Goal: Find contact information: Find contact information

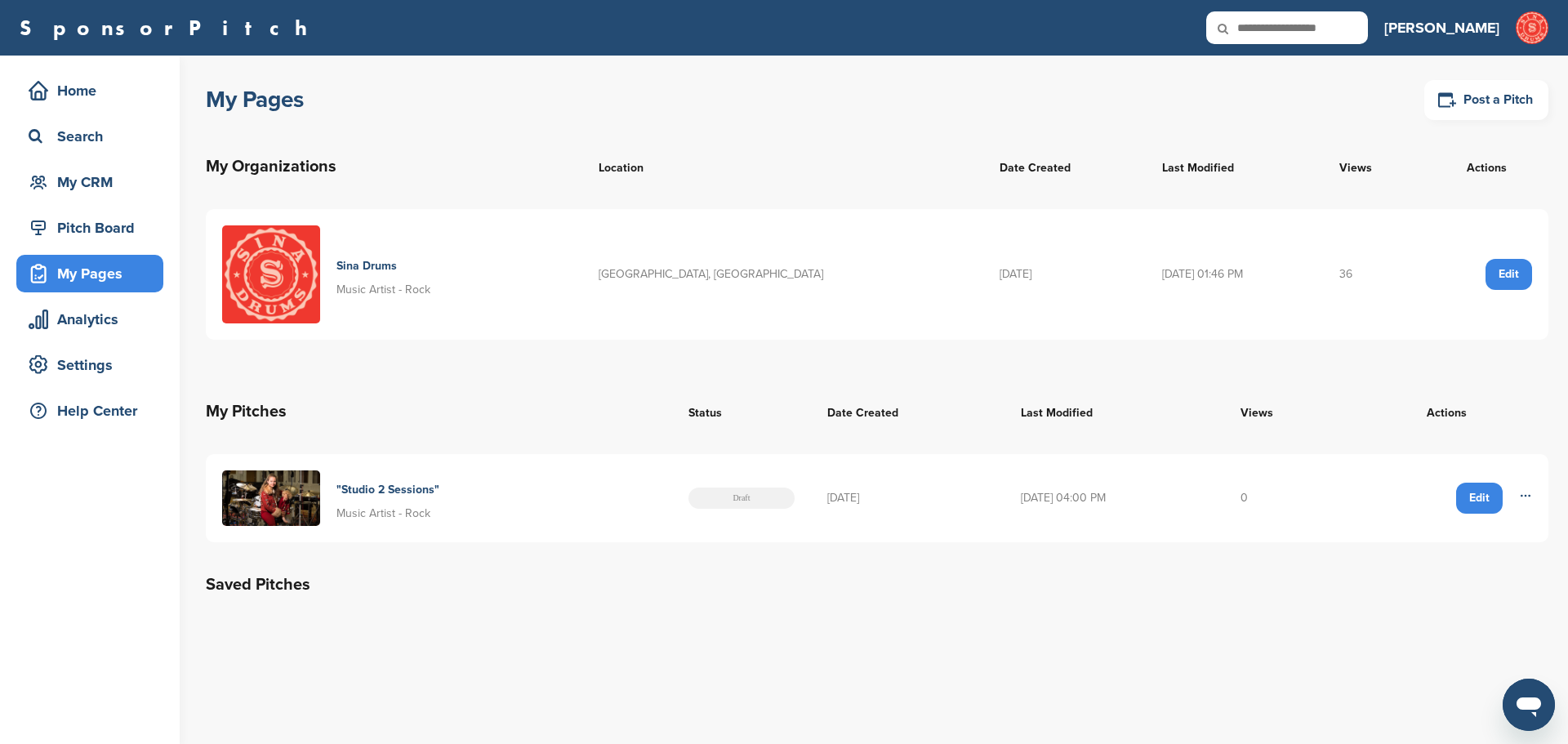
click at [1349, 30] on input "text" at bounding box center [1287, 28] width 162 height 32
type input "***"
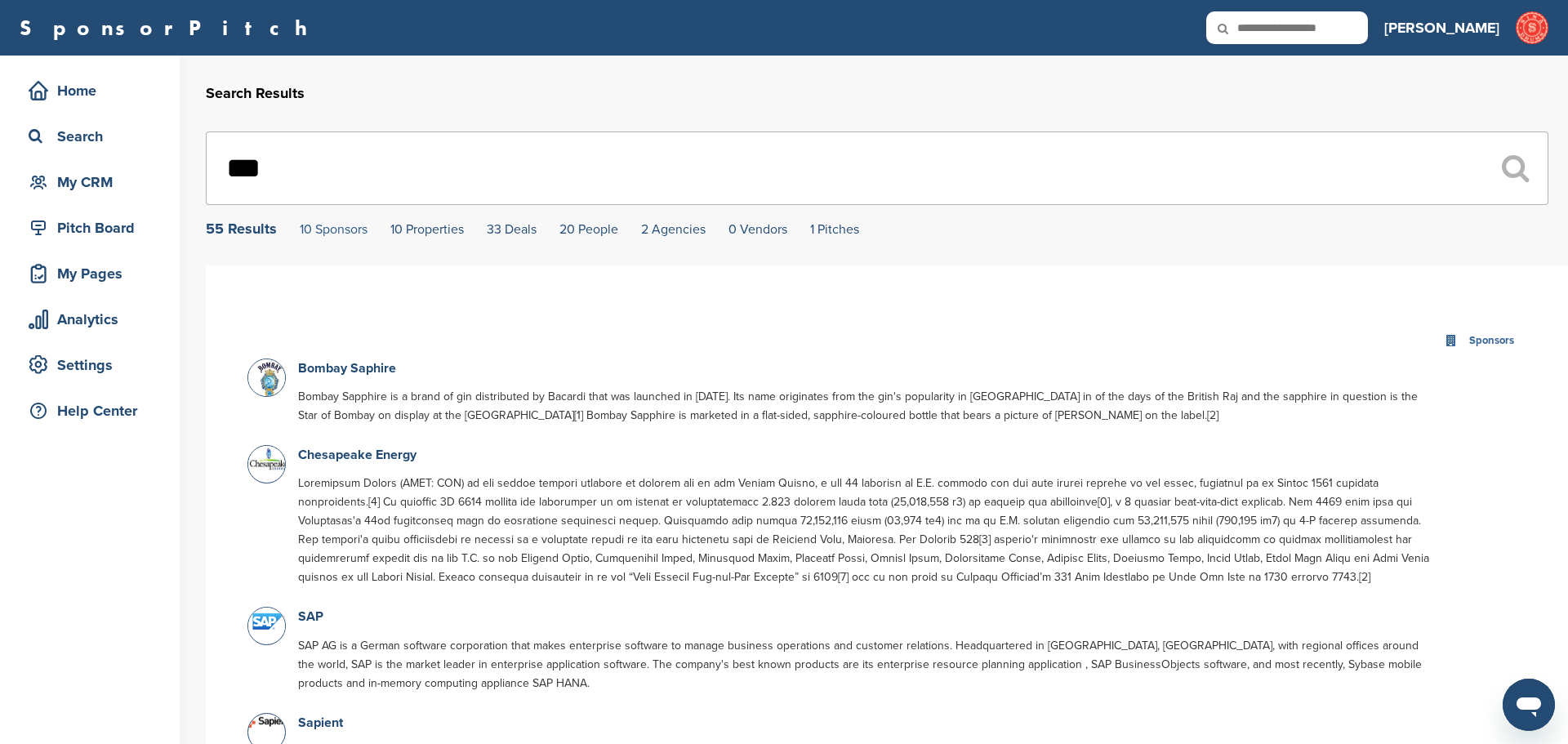
click at [334, 230] on link "10 Sponsors" at bounding box center [333, 229] width 67 height 16
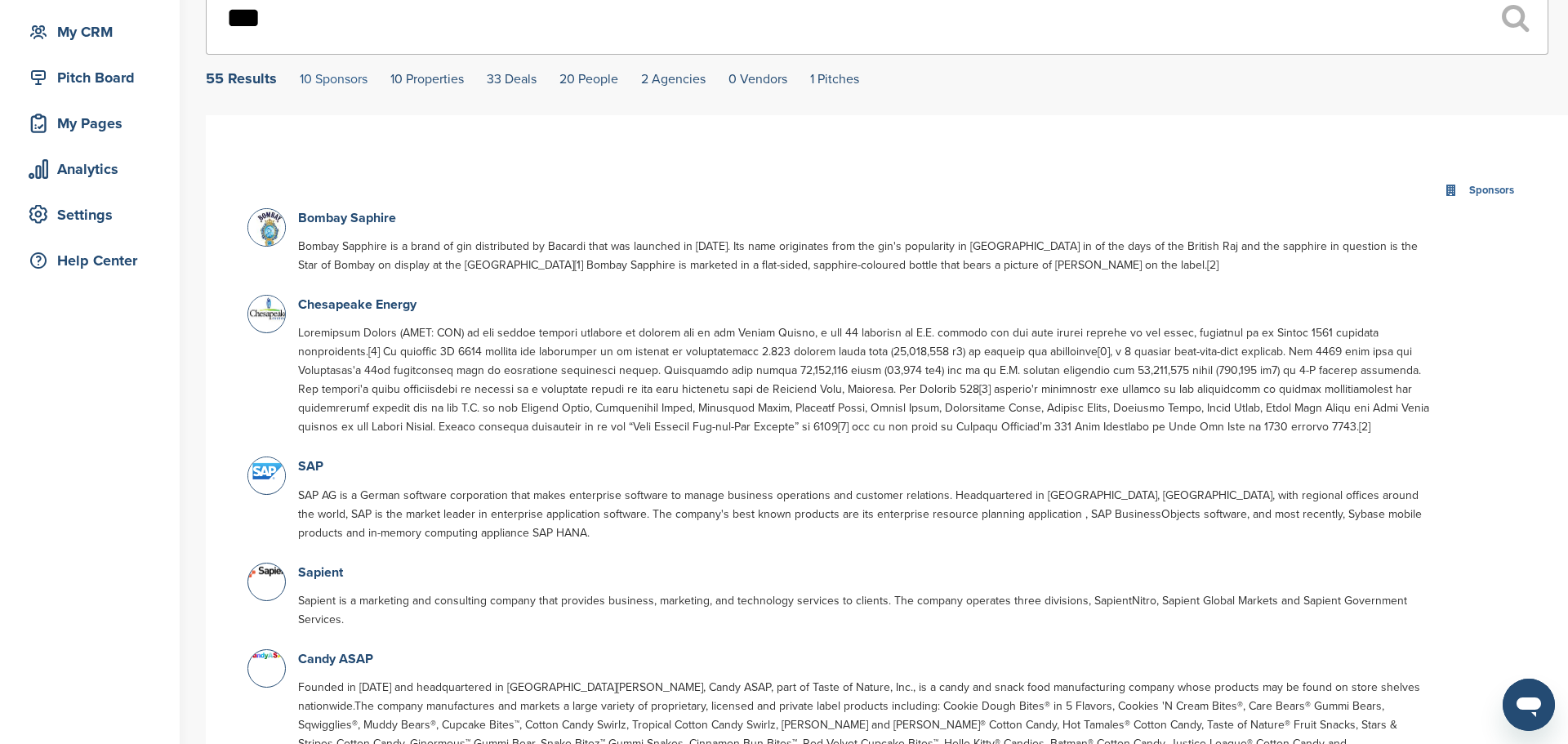
scroll to position [309, 0]
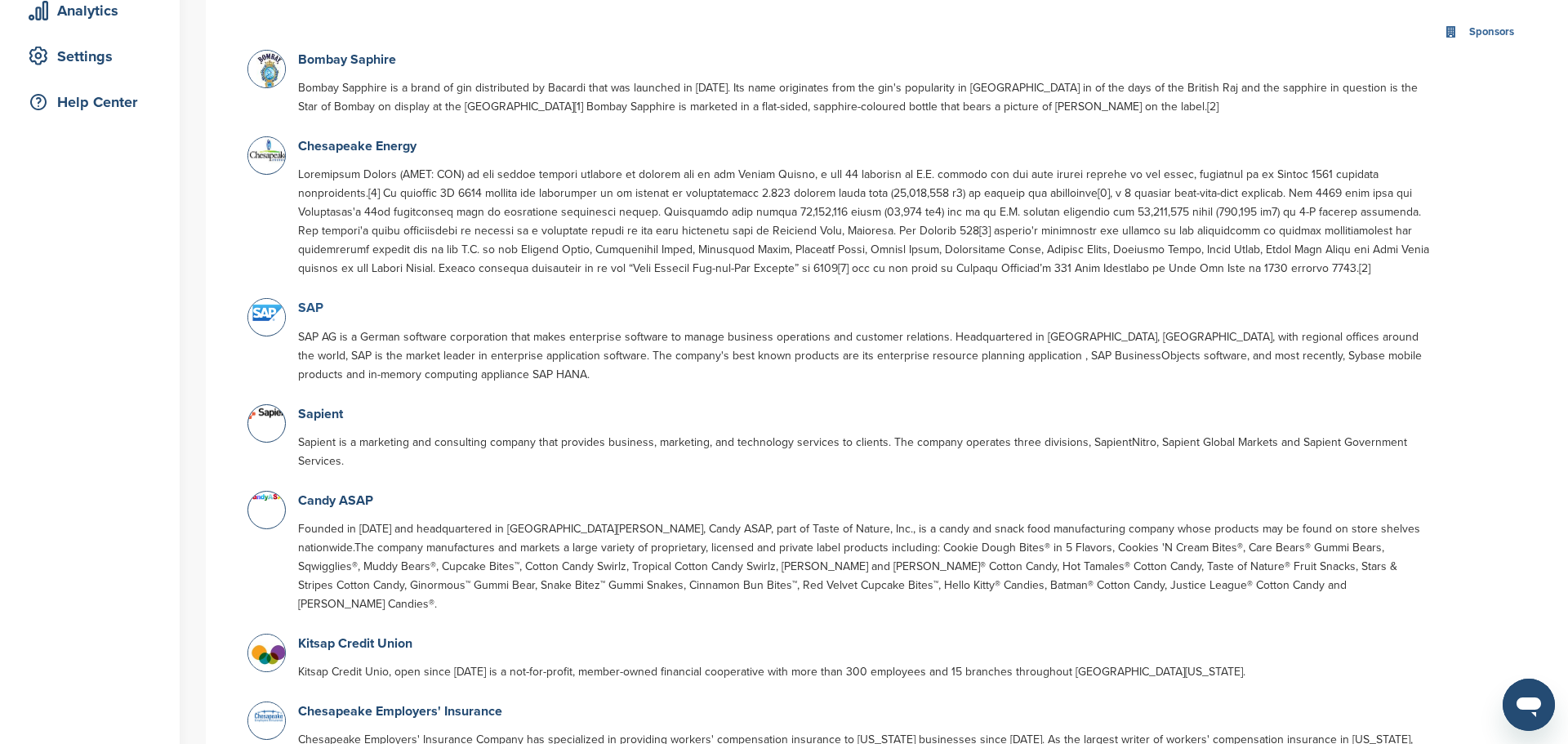
click at [307, 309] on link "SAP" at bounding box center [311, 308] width 25 height 16
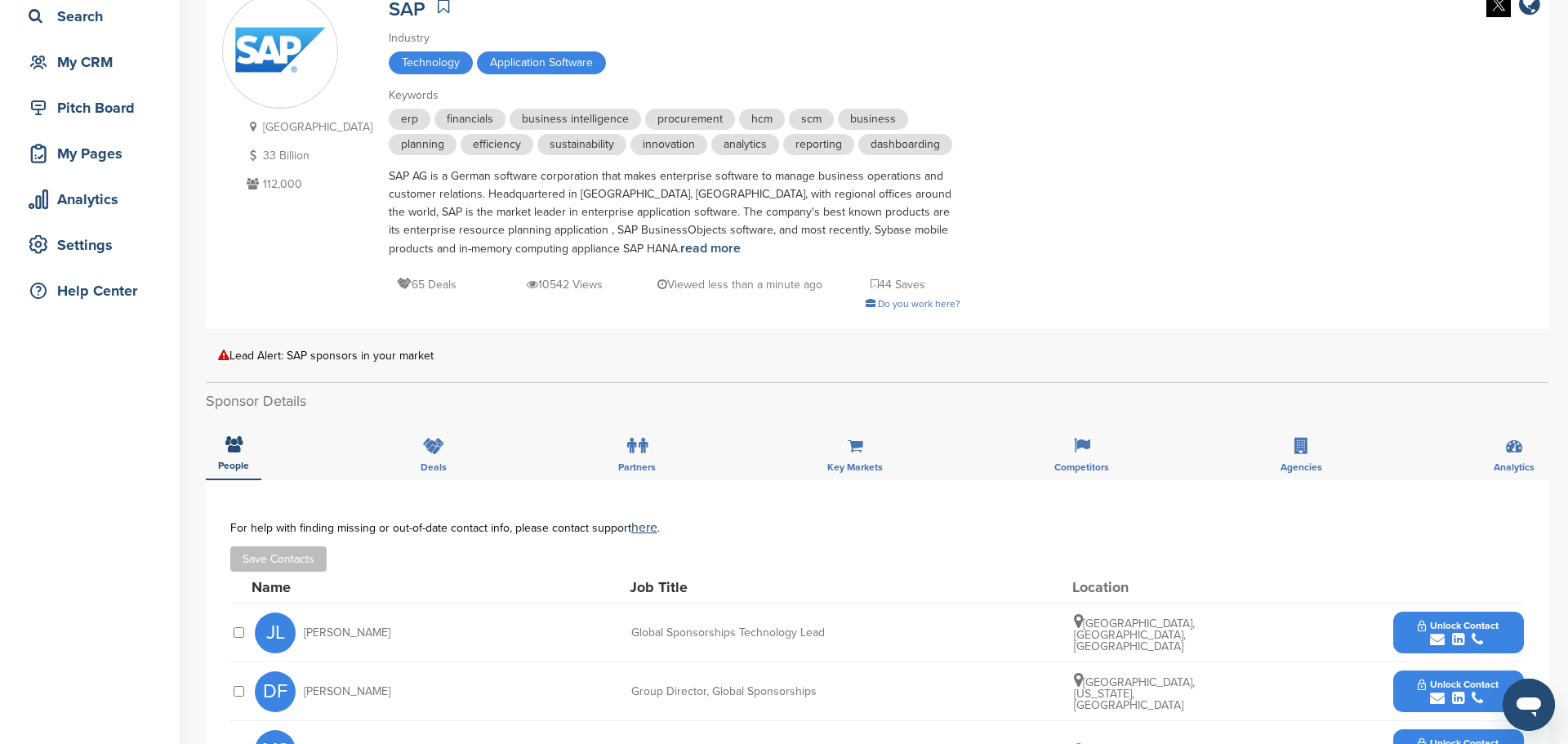
scroll to position [135, 0]
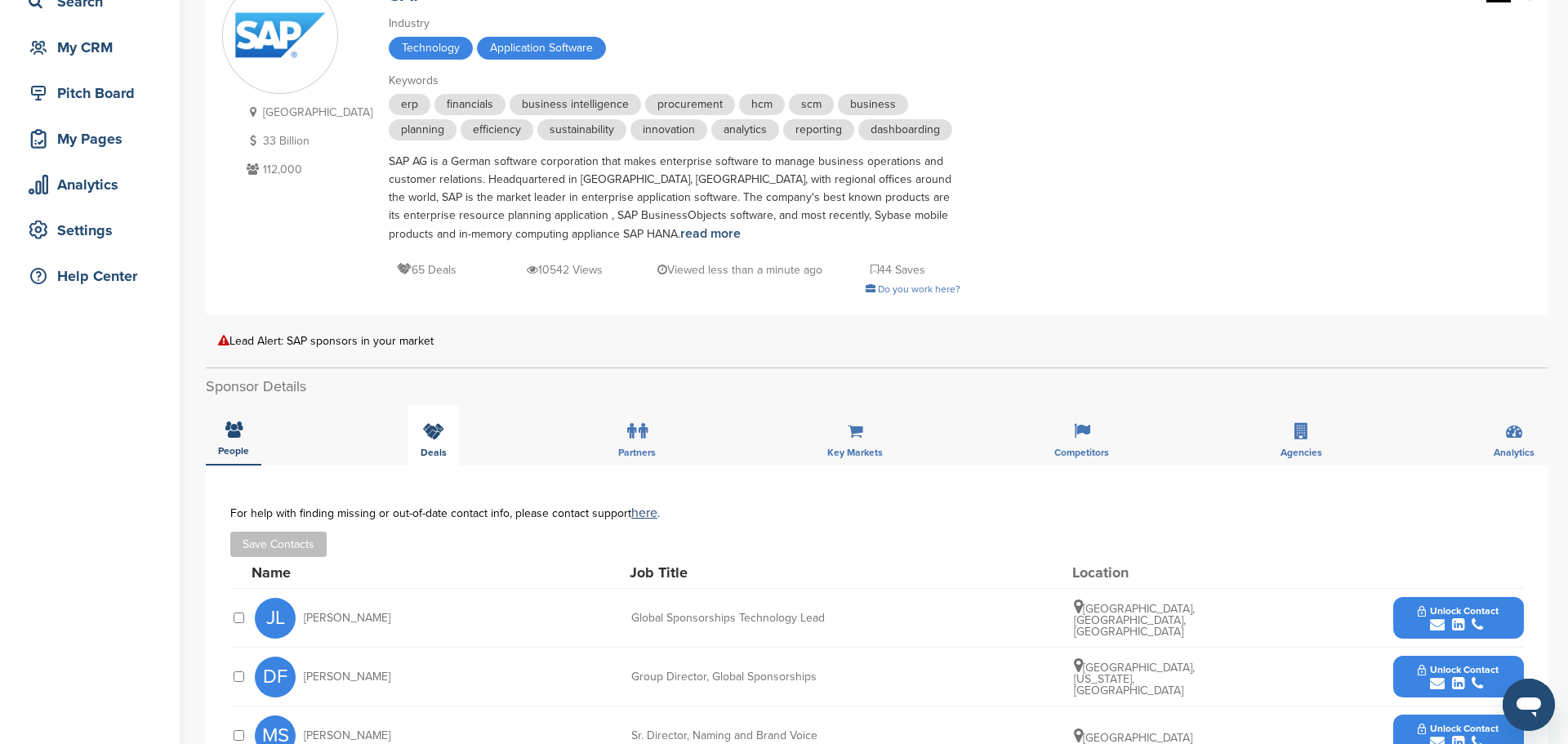
click at [433, 432] on icon at bounding box center [433, 431] width 22 height 16
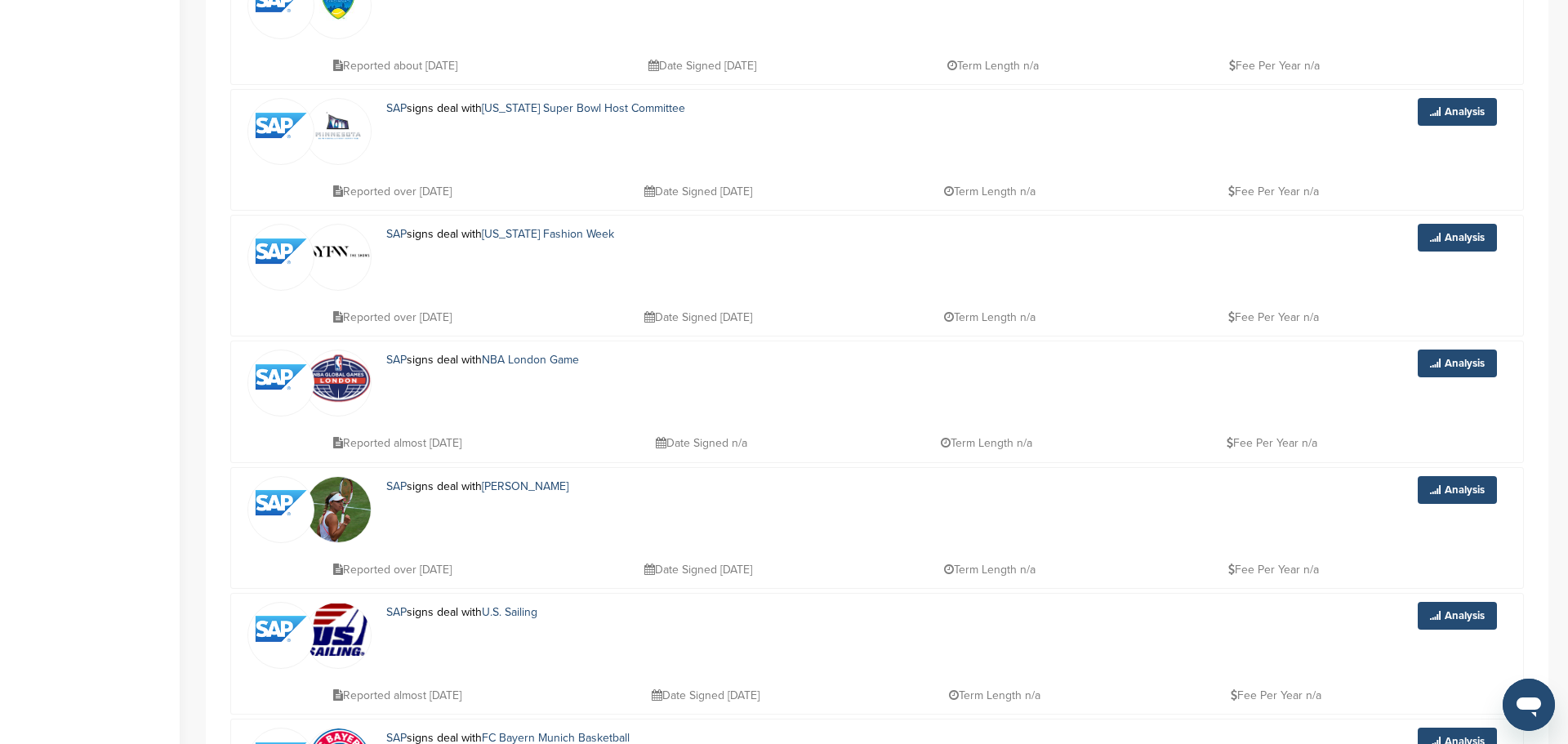
scroll to position [5967, 0]
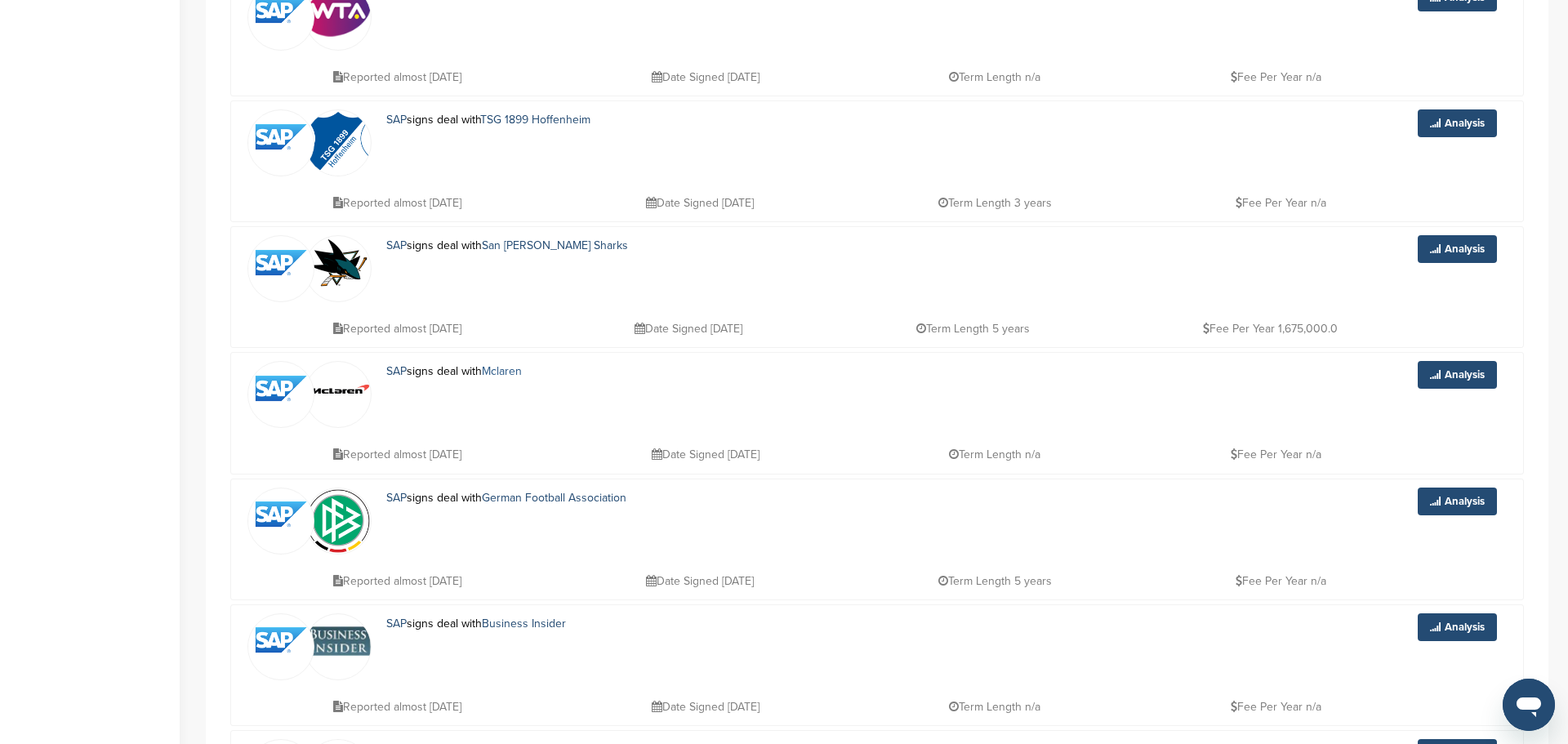
click at [516, 369] on link "Mclaren" at bounding box center [502, 371] width 40 height 13
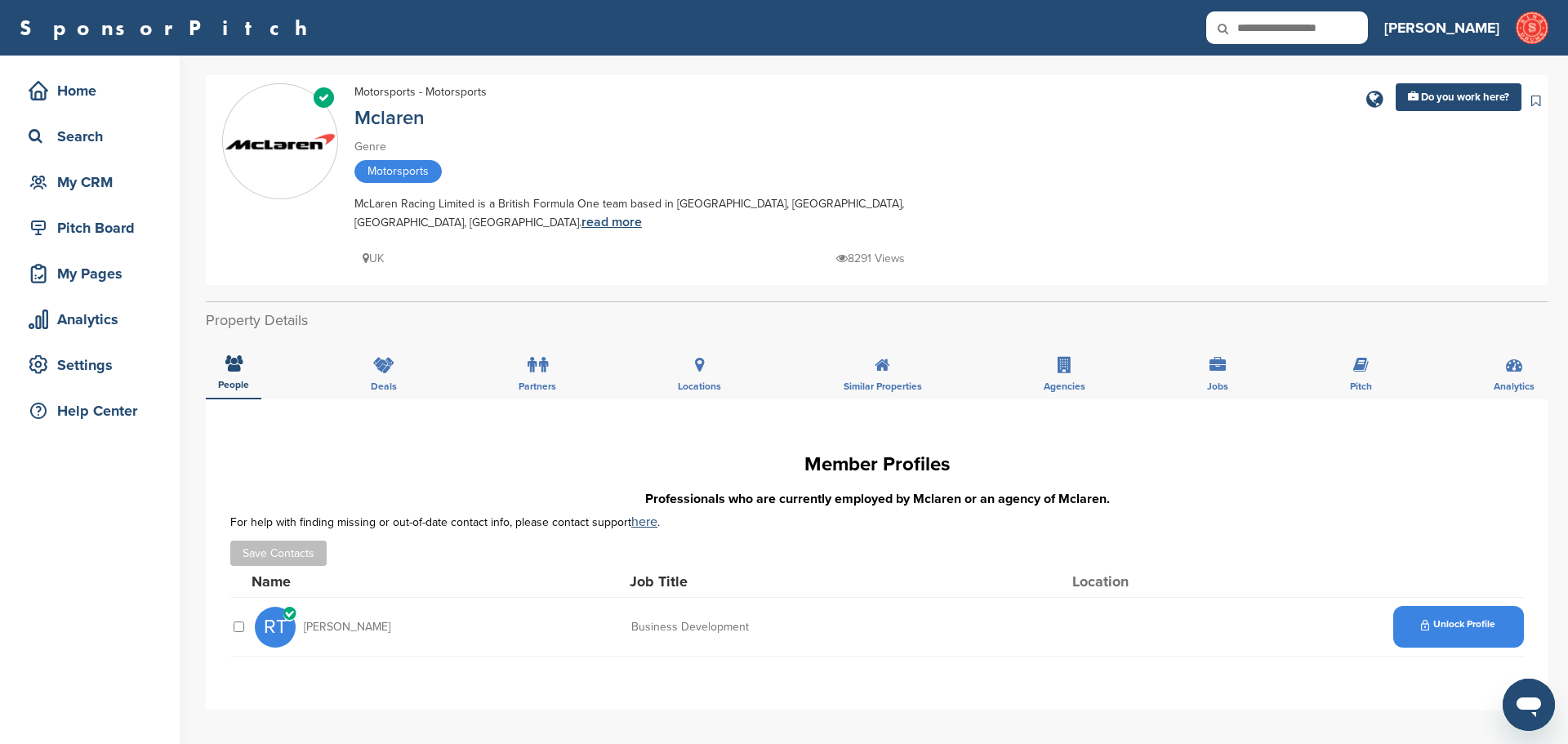
click at [642, 214] on link "read more" at bounding box center [611, 222] width 60 height 16
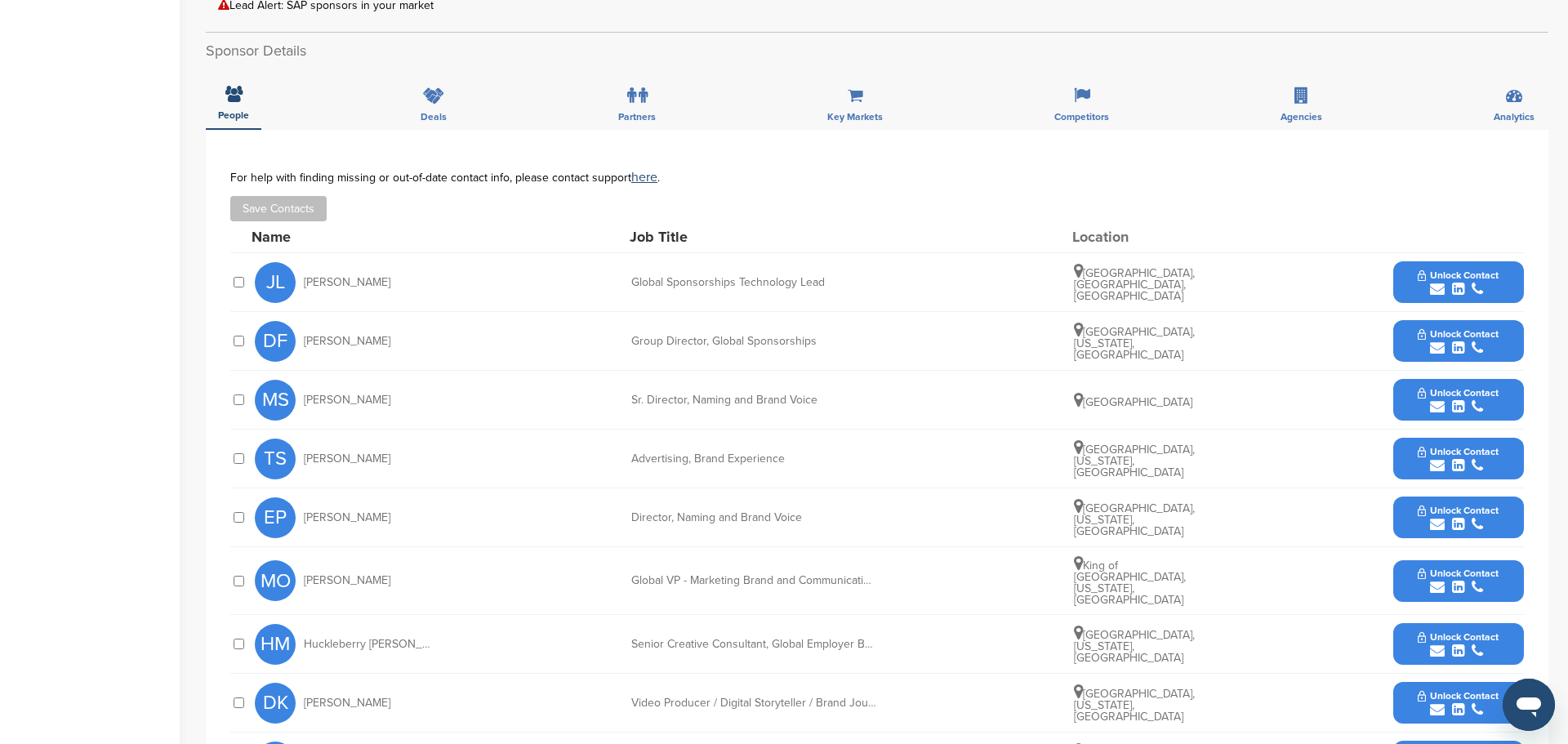
scroll to position [316, 0]
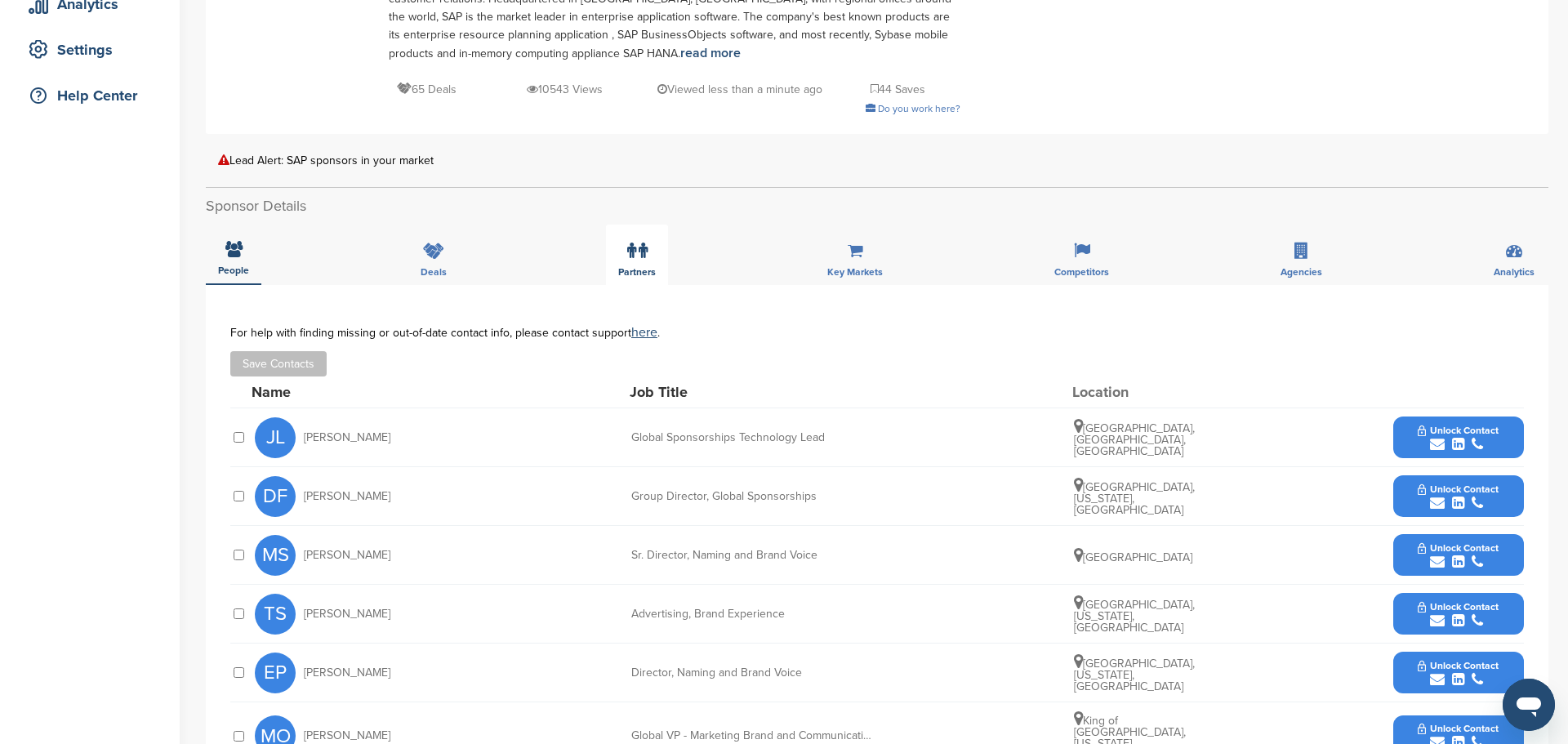
click at [637, 260] on label at bounding box center [637, 251] width 21 height 32
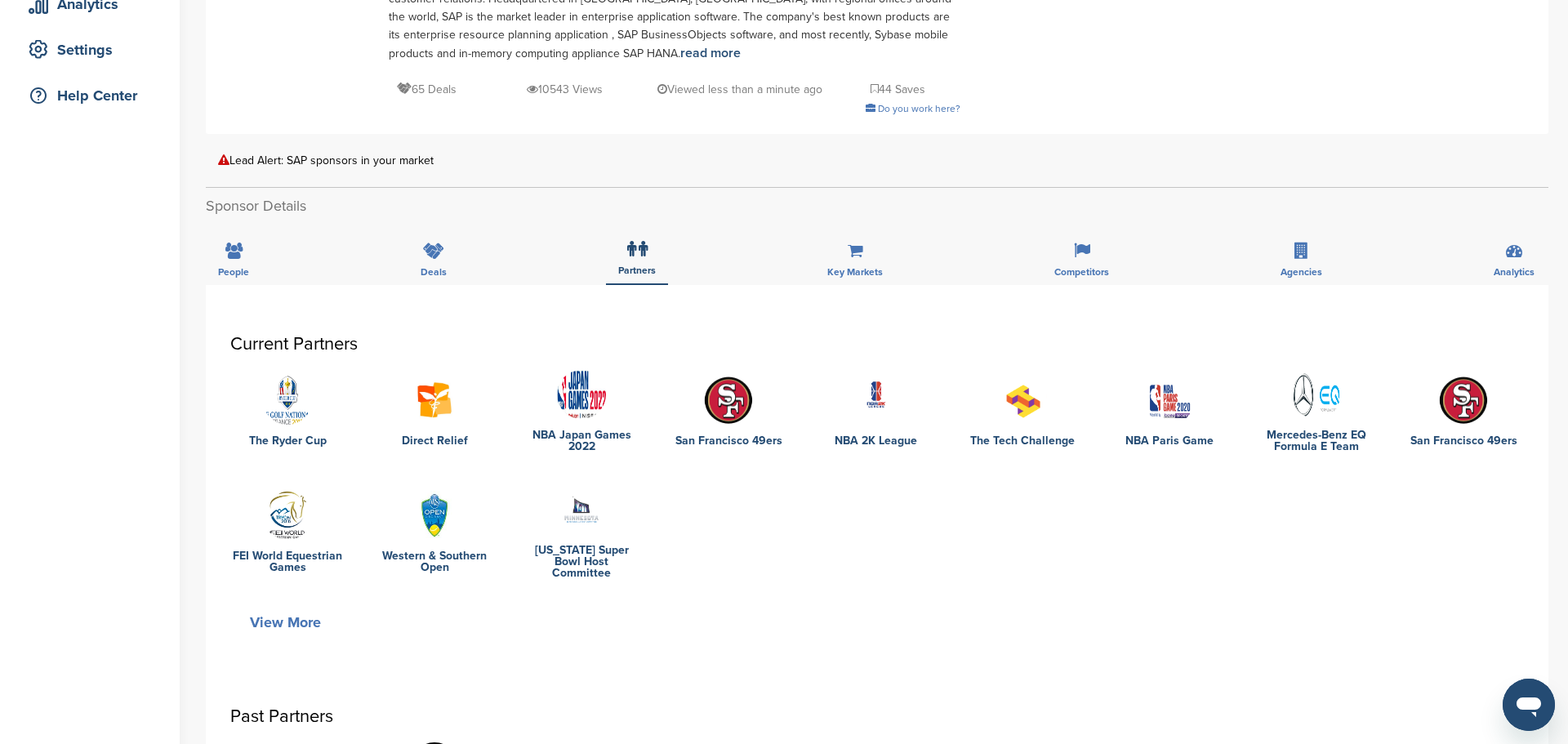
click at [297, 613] on button "View More" at bounding box center [285, 623] width 111 height 38
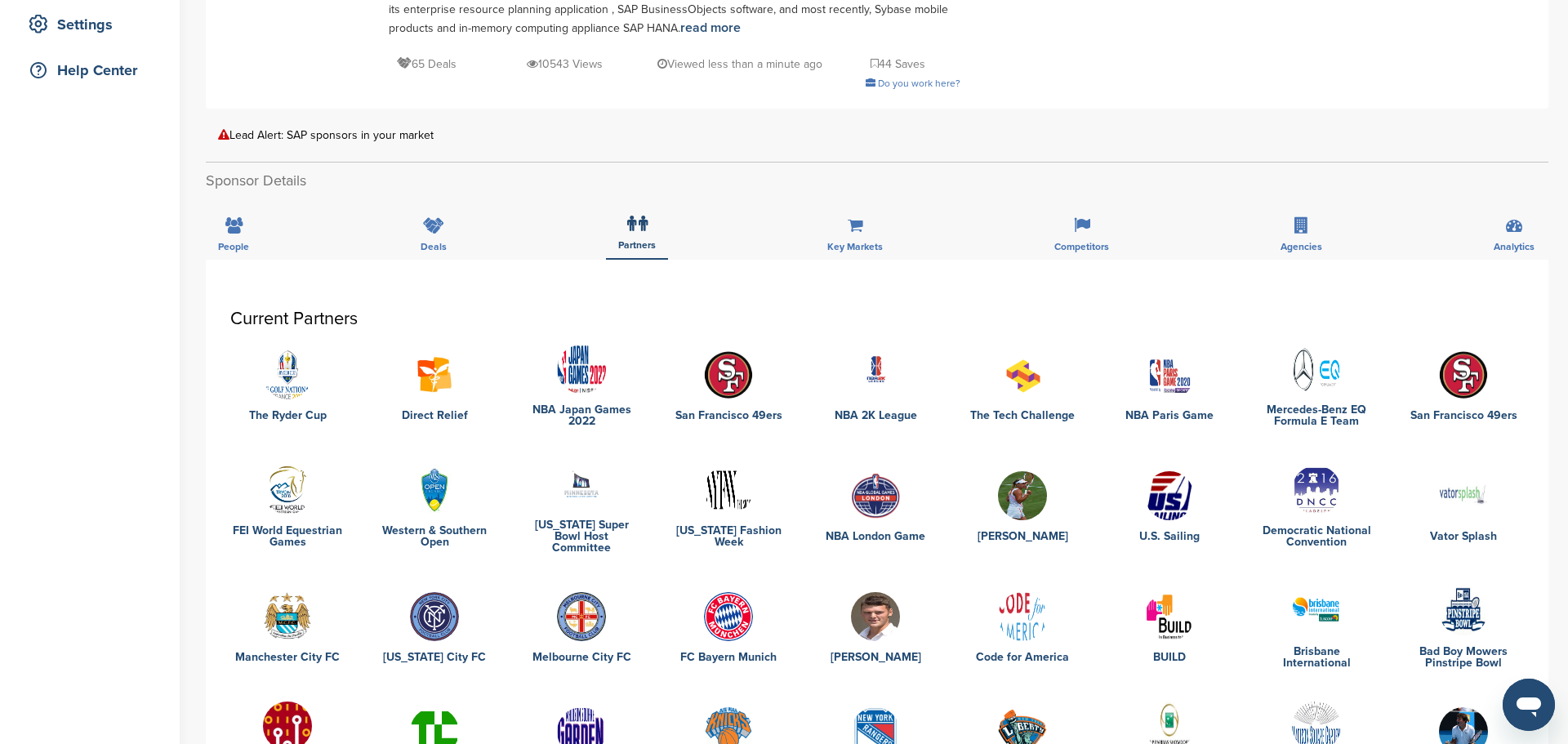
scroll to position [340, 0]
click at [1070, 241] on div "Competitors" at bounding box center [1082, 230] width 79 height 60
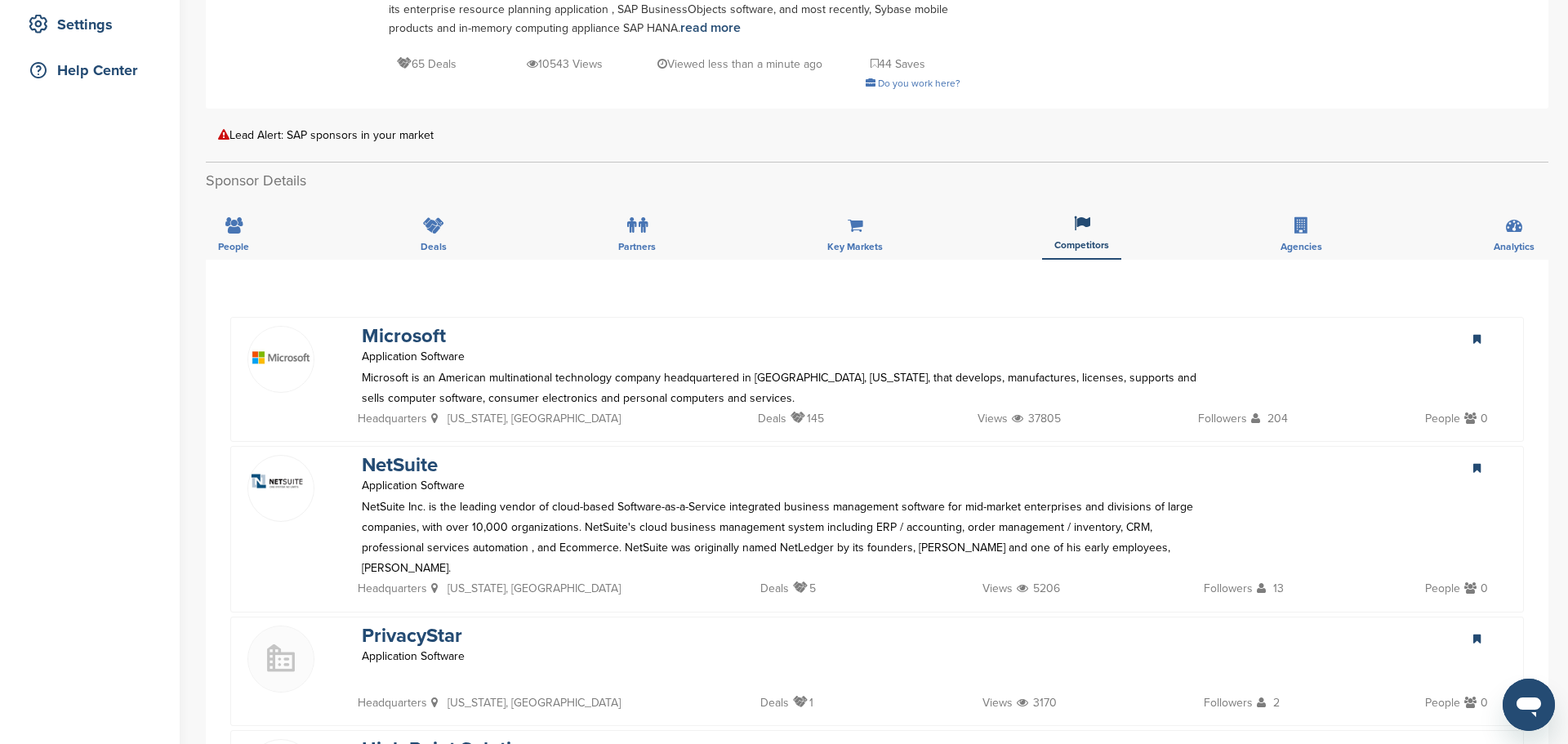
scroll to position [334, 0]
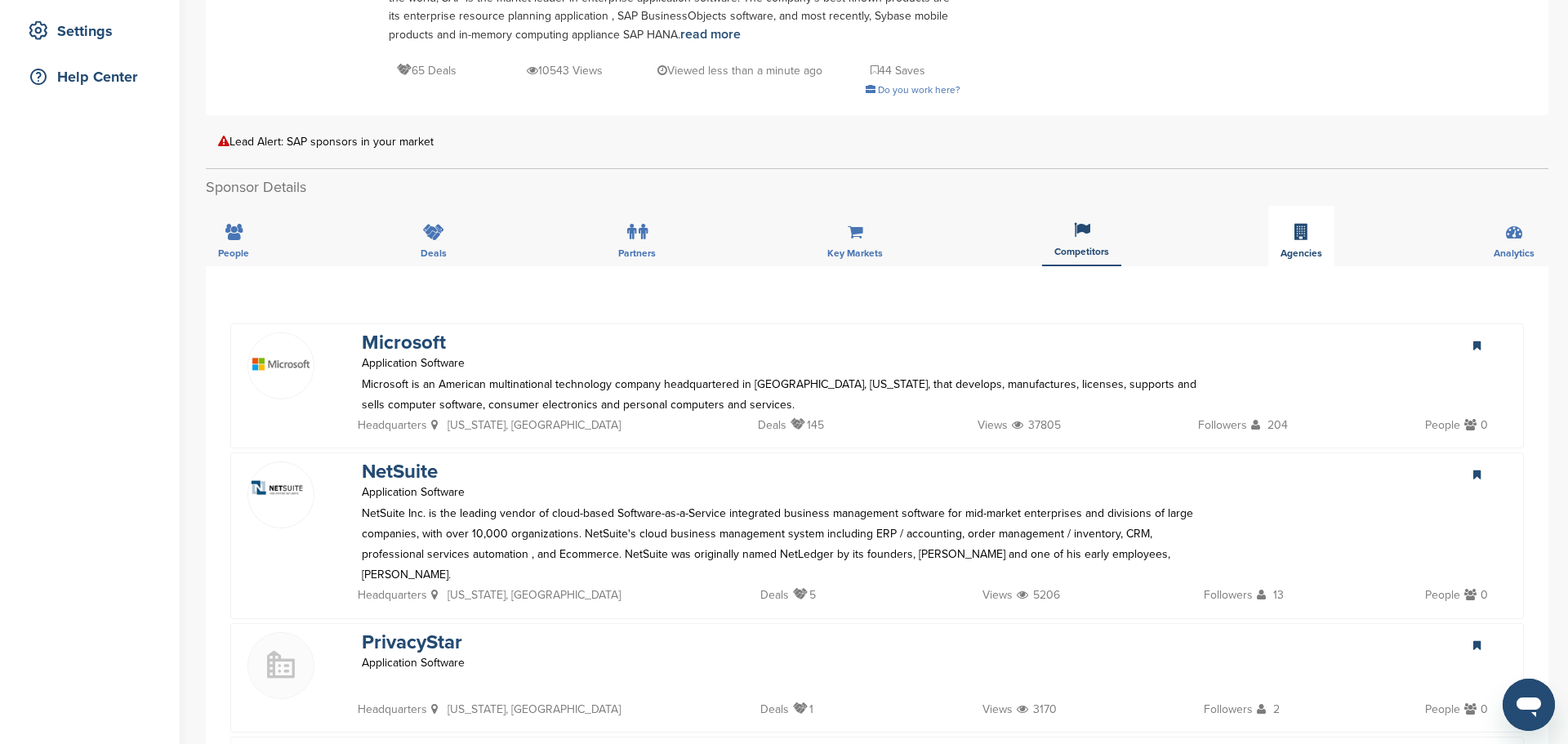
click at [1292, 243] on div "Agencies" at bounding box center [1302, 236] width 67 height 60
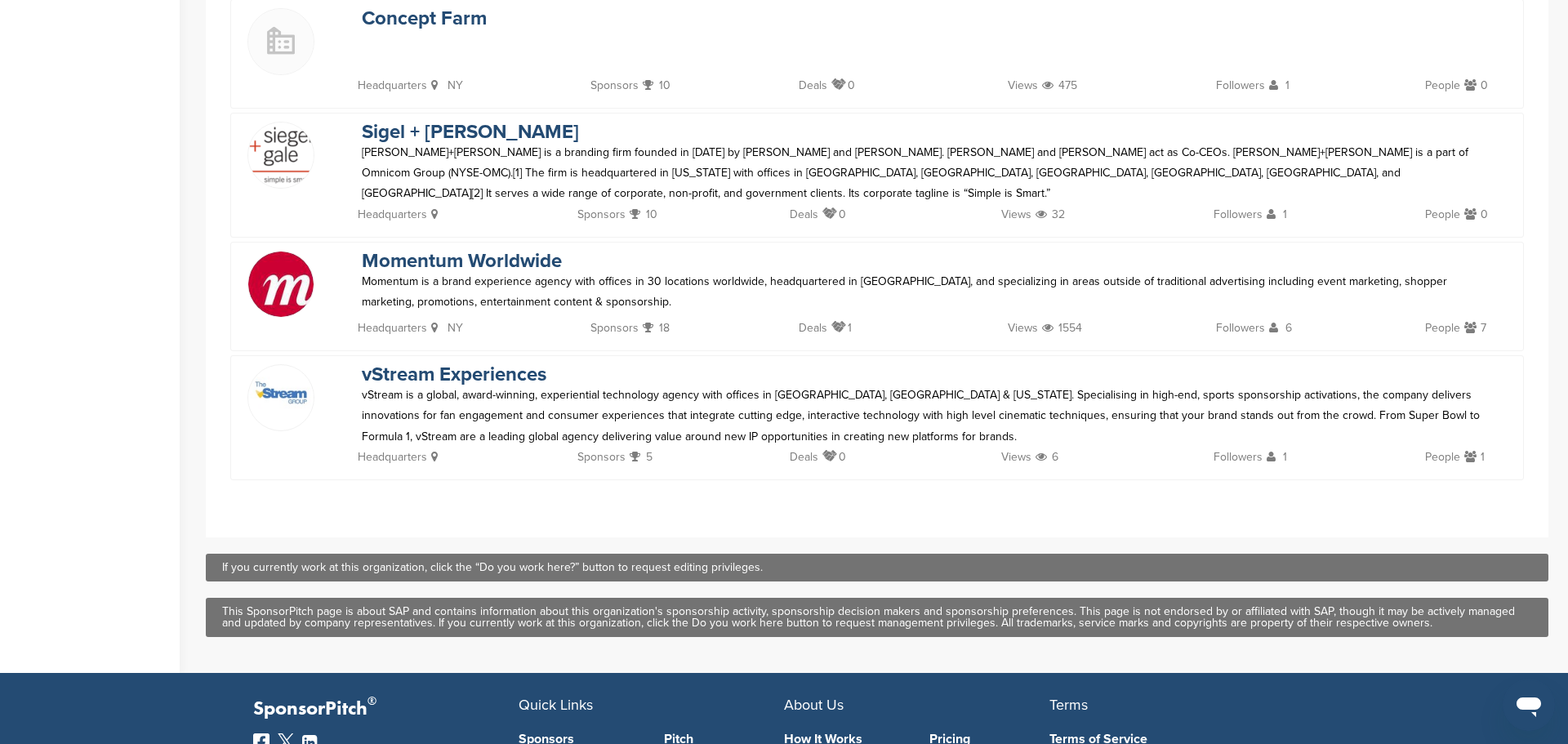
scroll to position [0, 0]
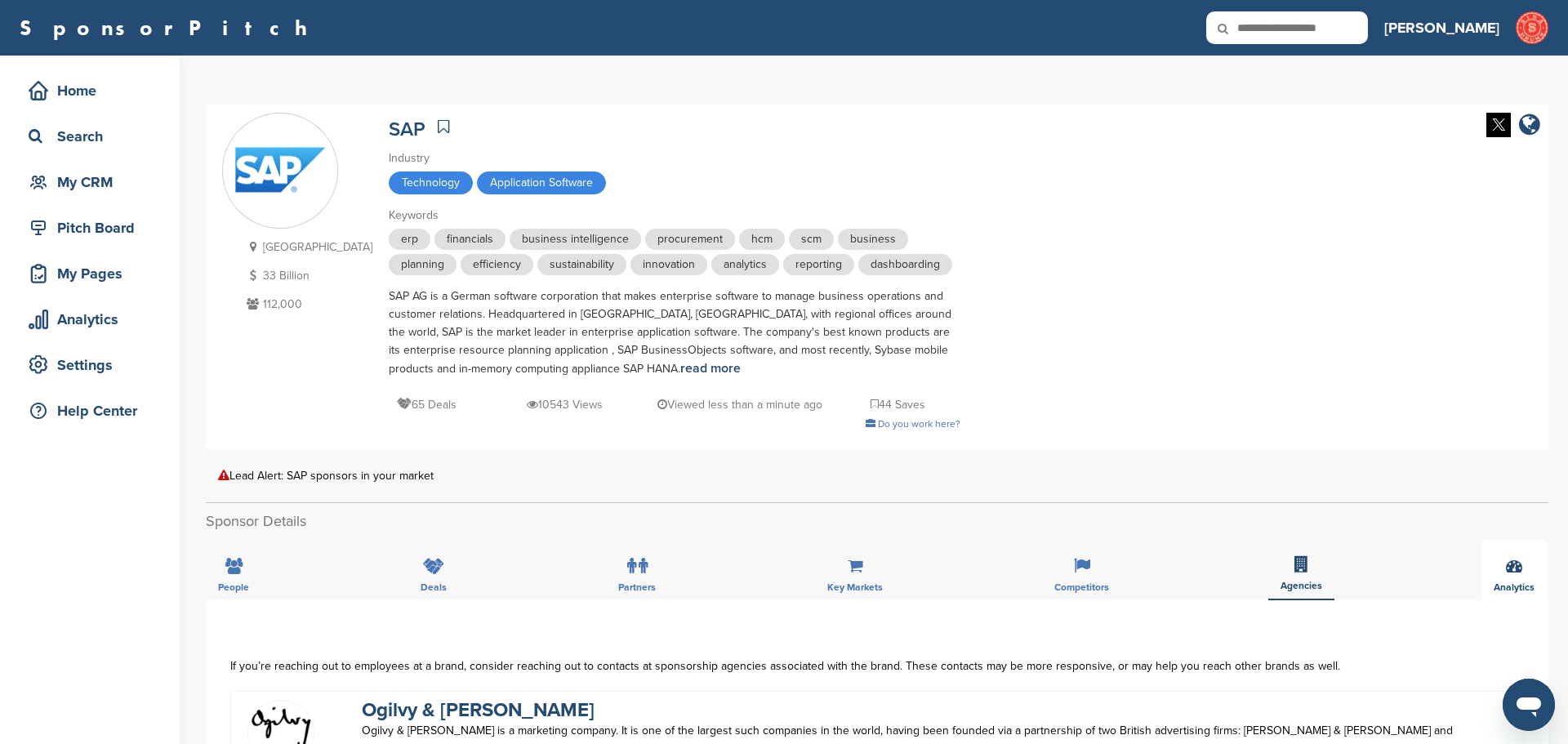
click at [1511, 570] on icon at bounding box center [1514, 566] width 16 height 16
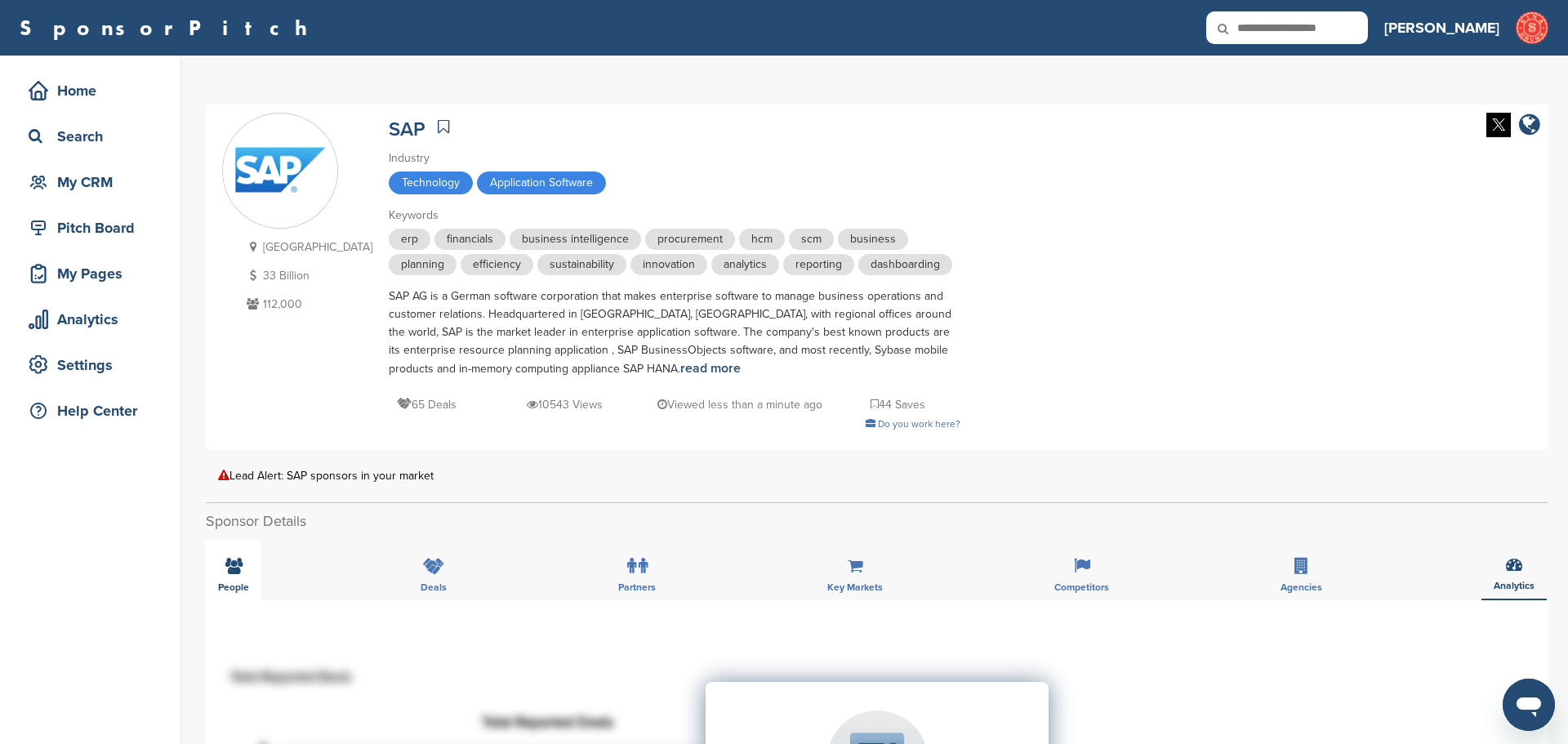
click at [221, 575] on div "People" at bounding box center [234, 569] width 56 height 60
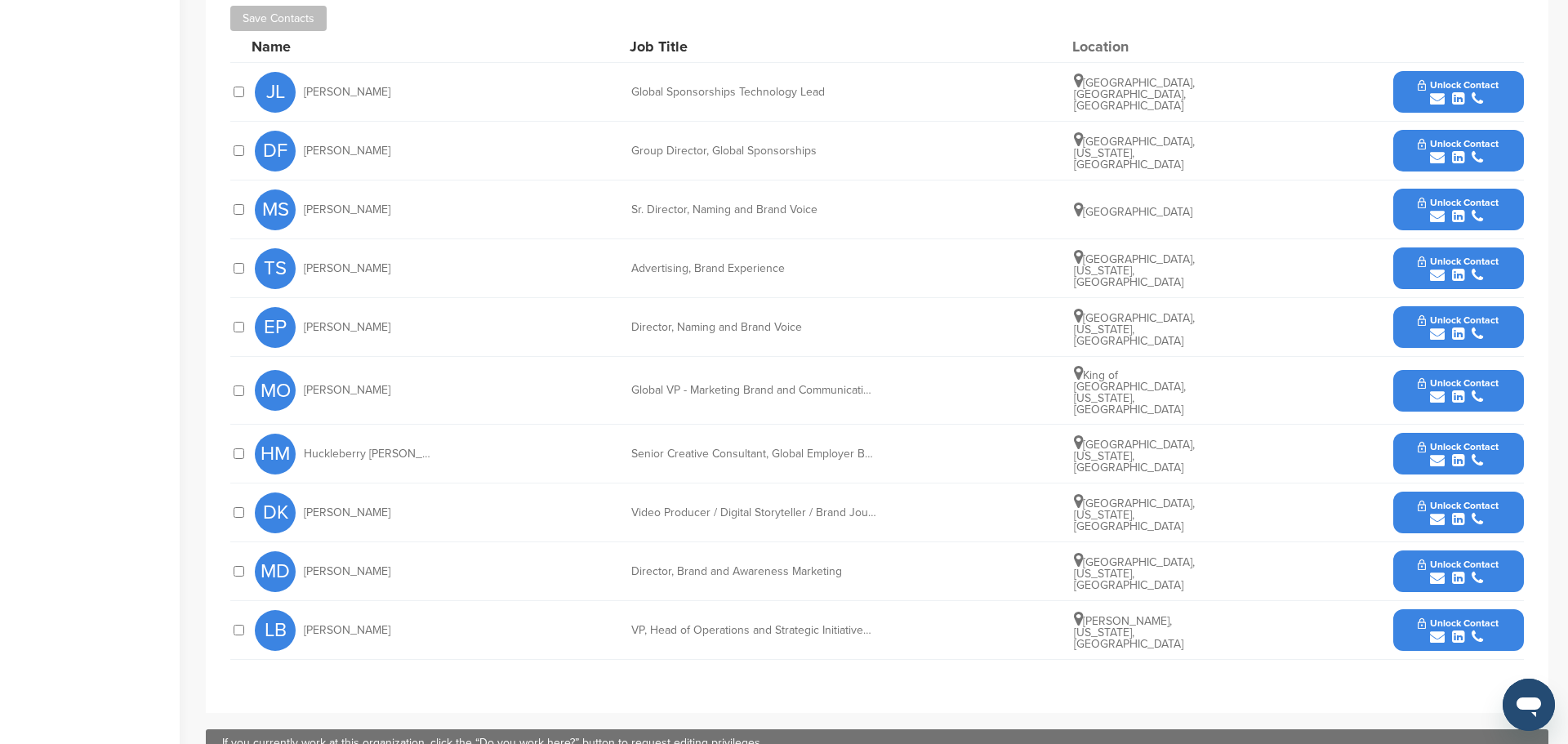
scroll to position [659, 0]
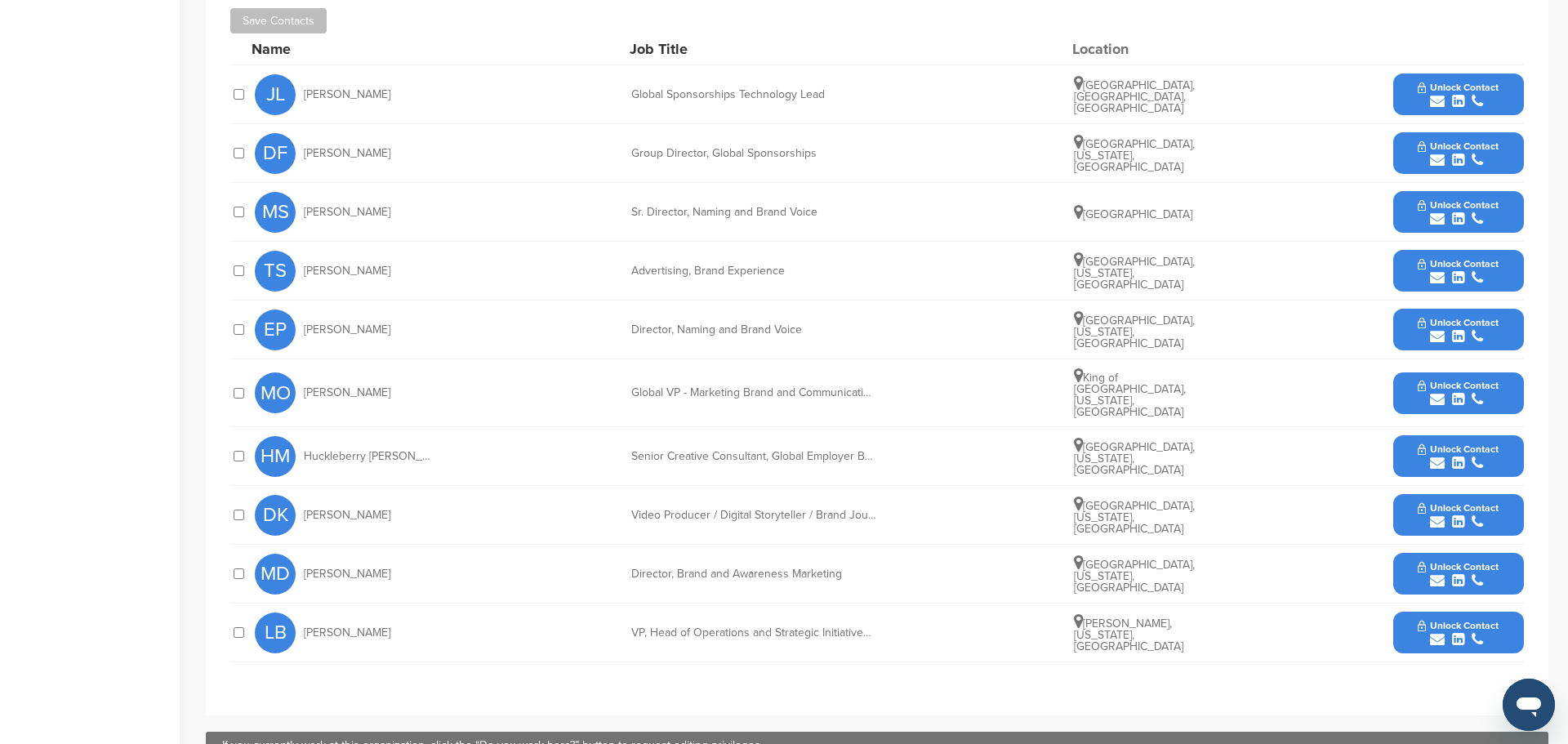
click at [324, 93] on span "[PERSON_NAME]" at bounding box center [347, 94] width 86 height 12
click at [280, 94] on span "JL" at bounding box center [274, 94] width 40 height 40
click at [717, 94] on div "Global Sponsorships Technology Lead" at bounding box center [753, 94] width 245 height 12
click at [786, 94] on div "Global Sponsorships Technology Lead" at bounding box center [753, 94] width 245 height 12
click at [1436, 561] on span "Unlock Contact" at bounding box center [1458, 567] width 81 height 12
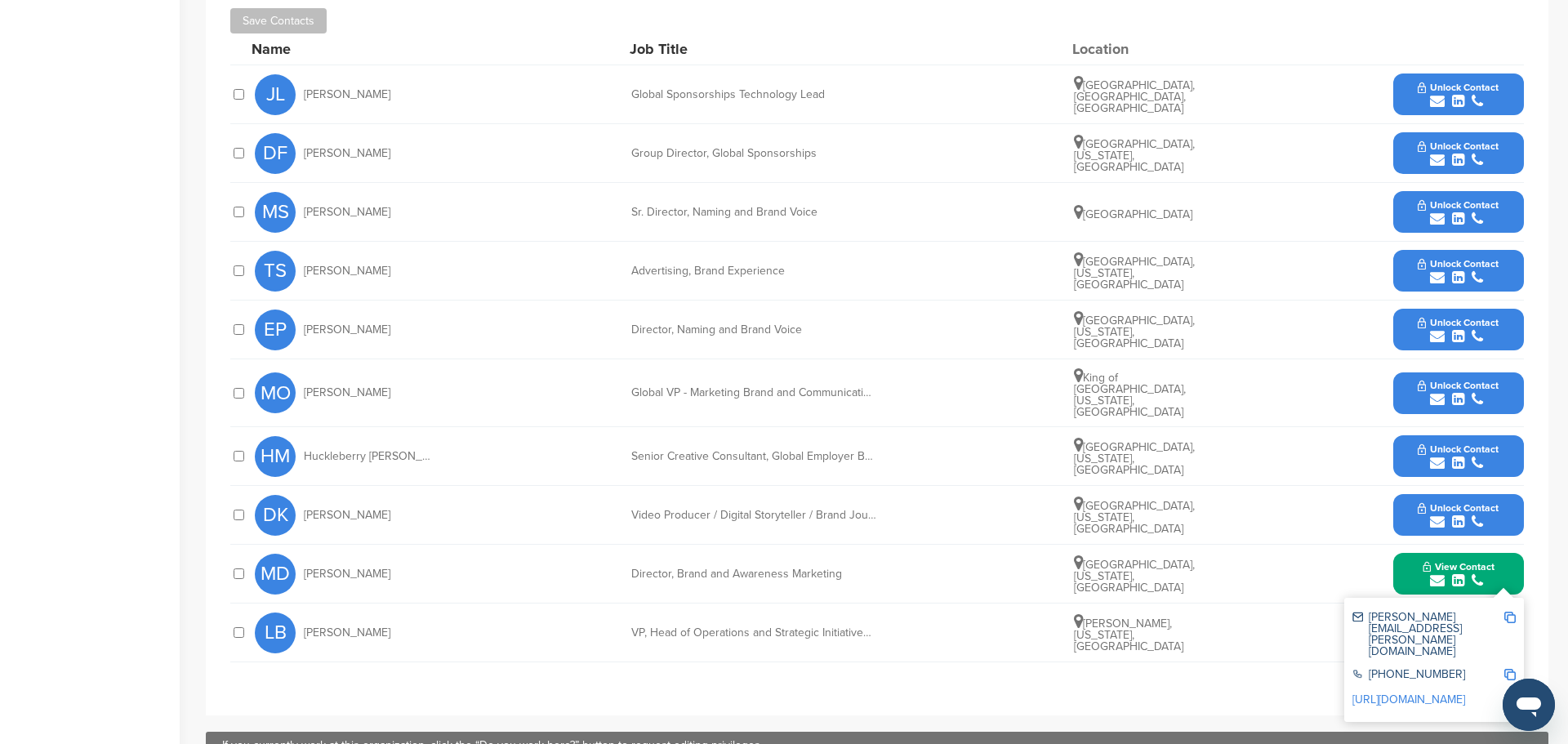
click at [1447, 693] on link "[URL][DOMAIN_NAME]" at bounding box center [1408, 699] width 112 height 13
drag, startPoint x: 305, startPoint y: 569, endPoint x: 408, endPoint y: 565, distance: 103.1
click at [408, 565] on div "MD [PERSON_NAME]" at bounding box center [344, 574] width 180 height 40
copy span "[PERSON_NAME]"
click at [1509, 612] on img at bounding box center [1510, 617] width 12 height 12
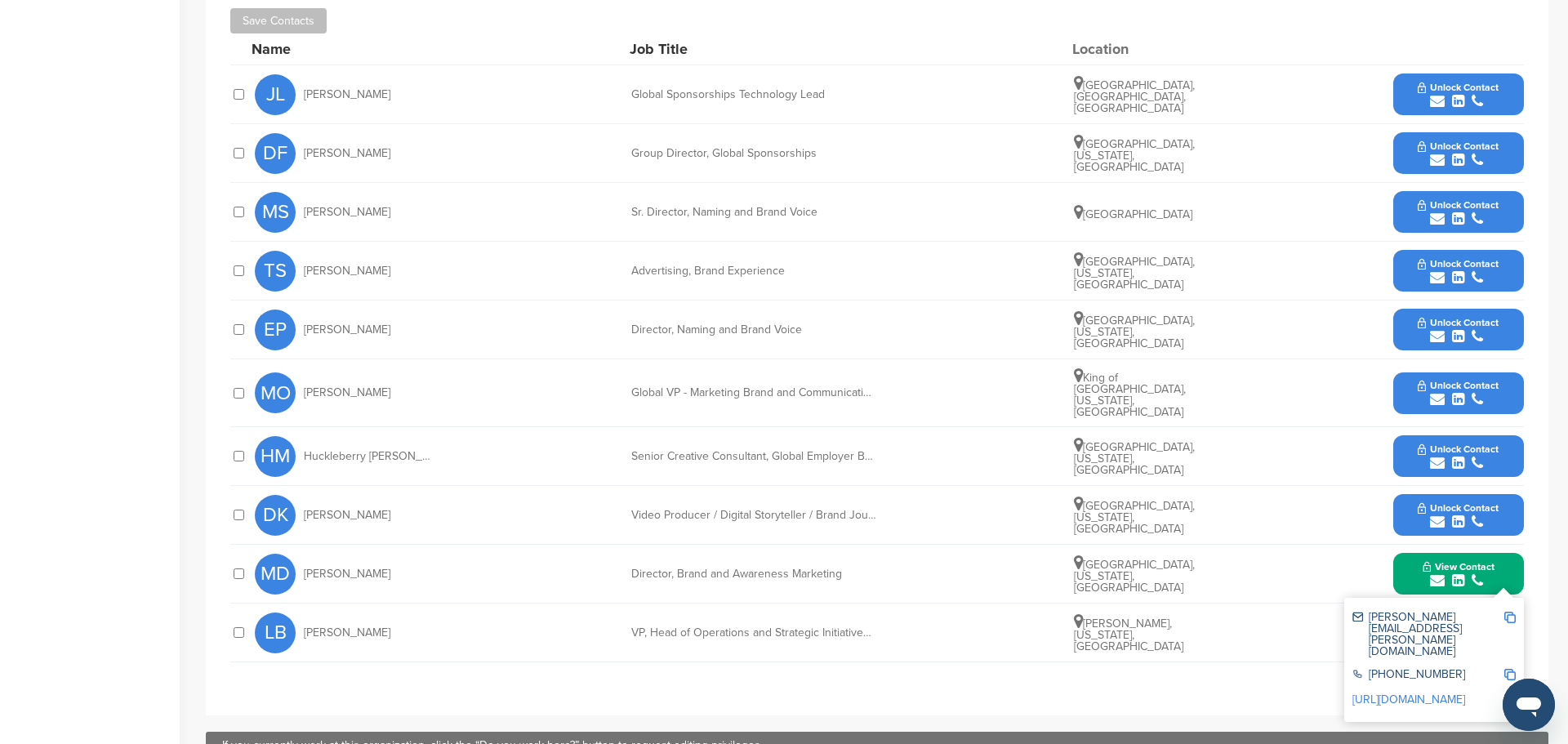
copy span "[PERSON_NAME]"
click at [1507, 669] on img at bounding box center [1510, 675] width 12 height 12
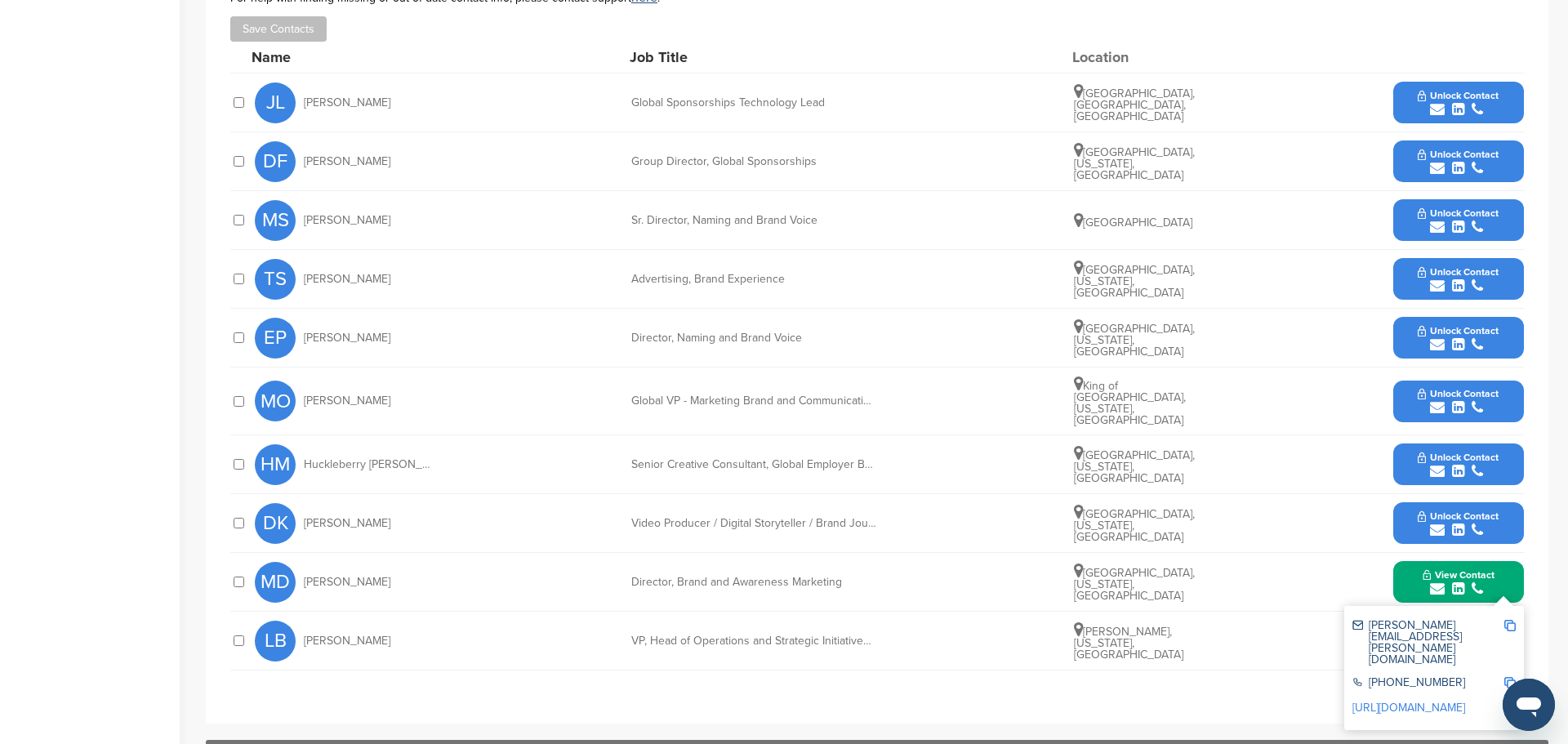
click at [1466, 400] on div "submit" at bounding box center [1458, 408] width 81 height 15
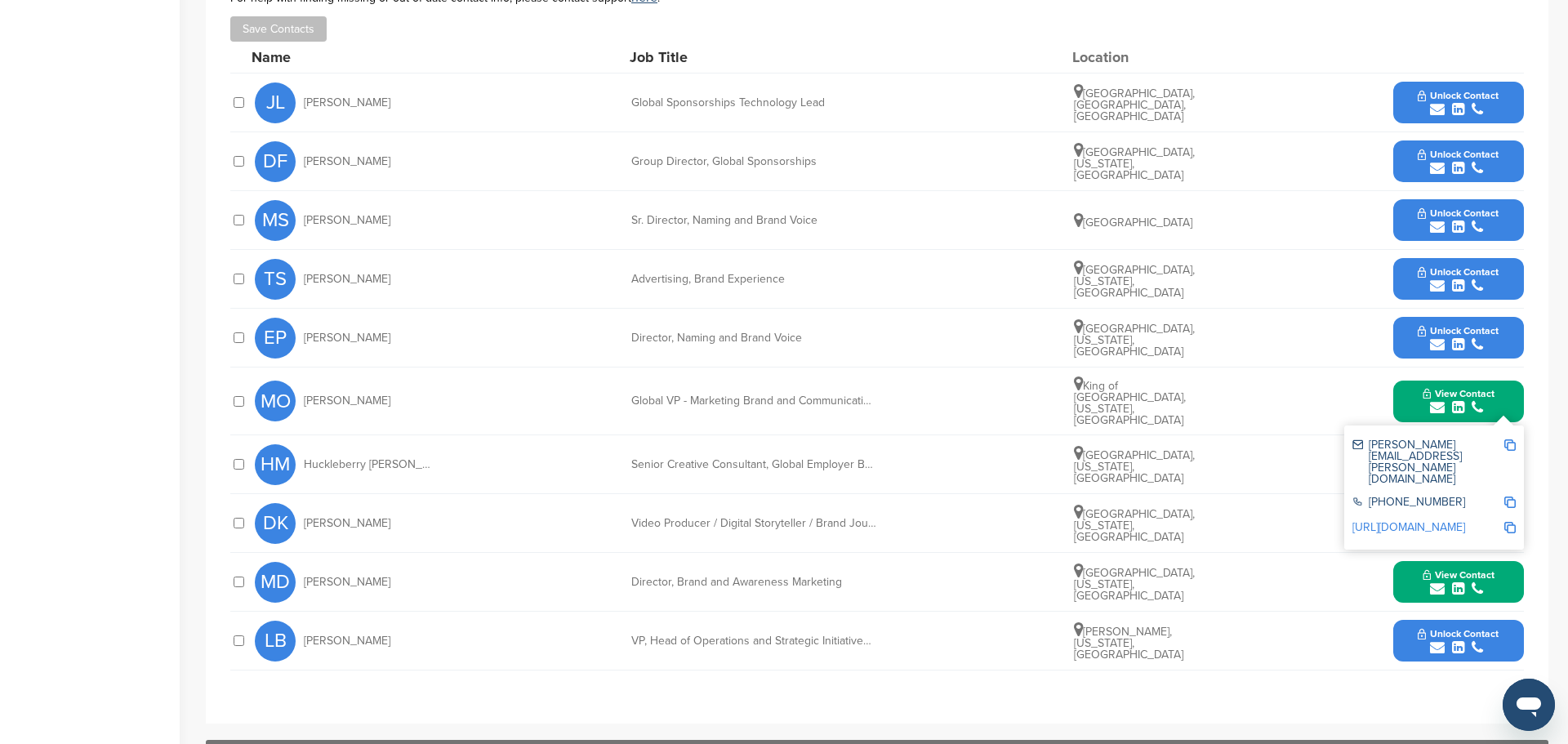
click at [1458, 521] on link "[URL][DOMAIN_NAME]" at bounding box center [1408, 527] width 112 height 13
drag, startPoint x: 306, startPoint y: 395, endPoint x: 392, endPoint y: 398, distance: 86.1
click at [392, 398] on div "MO [PERSON_NAME]" at bounding box center [344, 400] width 180 height 40
copy span "[PERSON_NAME]"
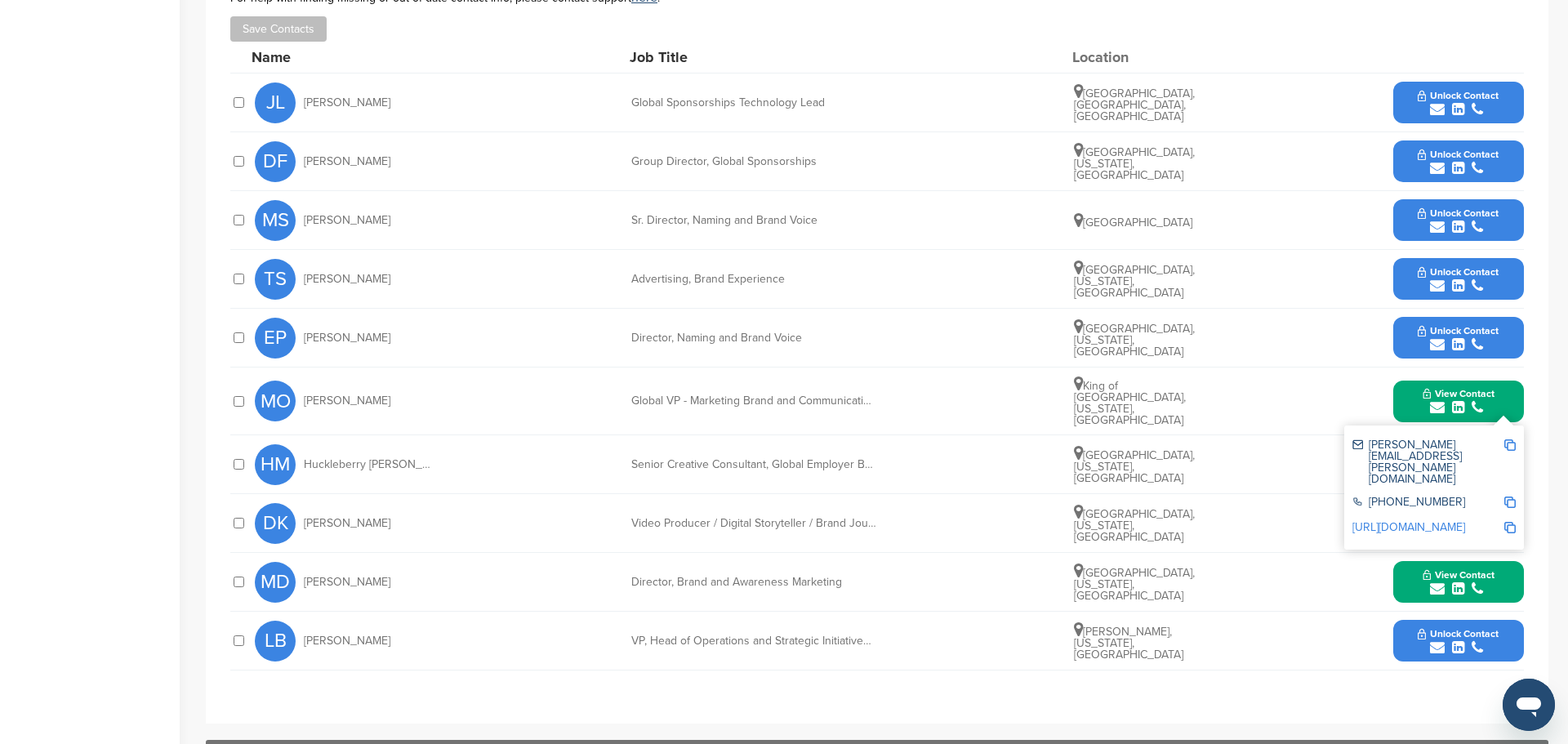
click at [1512, 442] on img at bounding box center [1510, 445] width 12 height 12
copy span "[PERSON_NAME]"
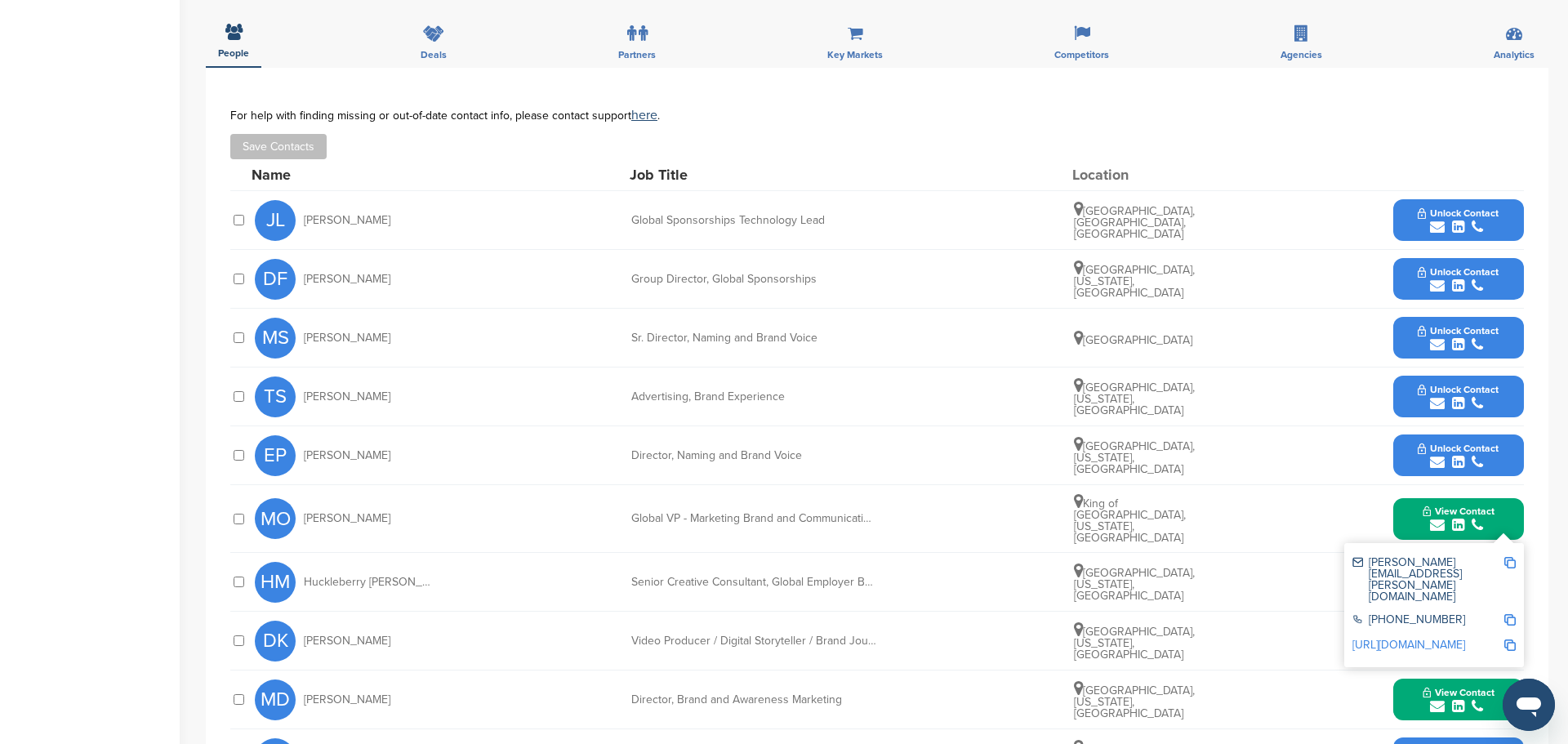
scroll to position [521, 0]
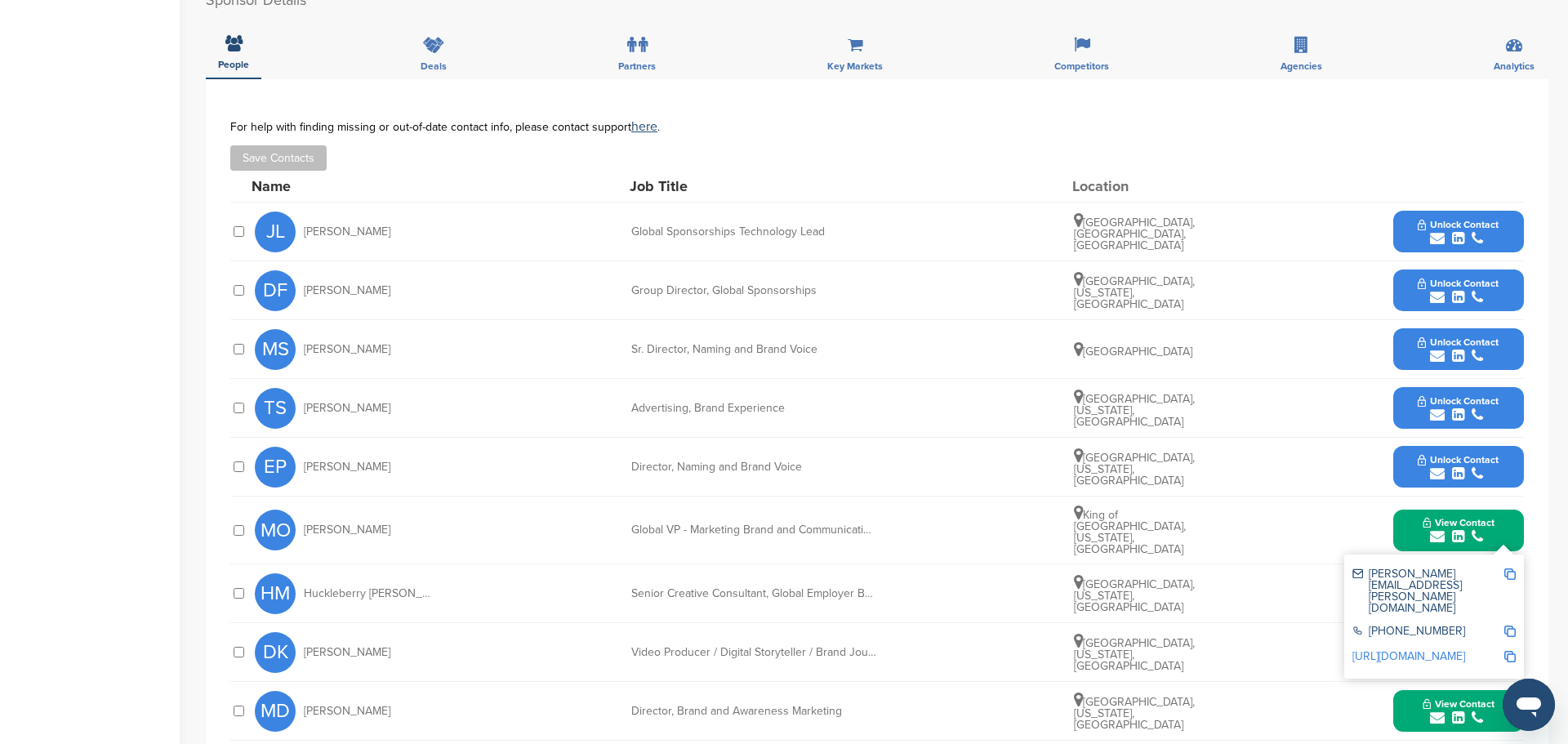
click at [1473, 290] on icon "submit" at bounding box center [1477, 297] width 12 height 14
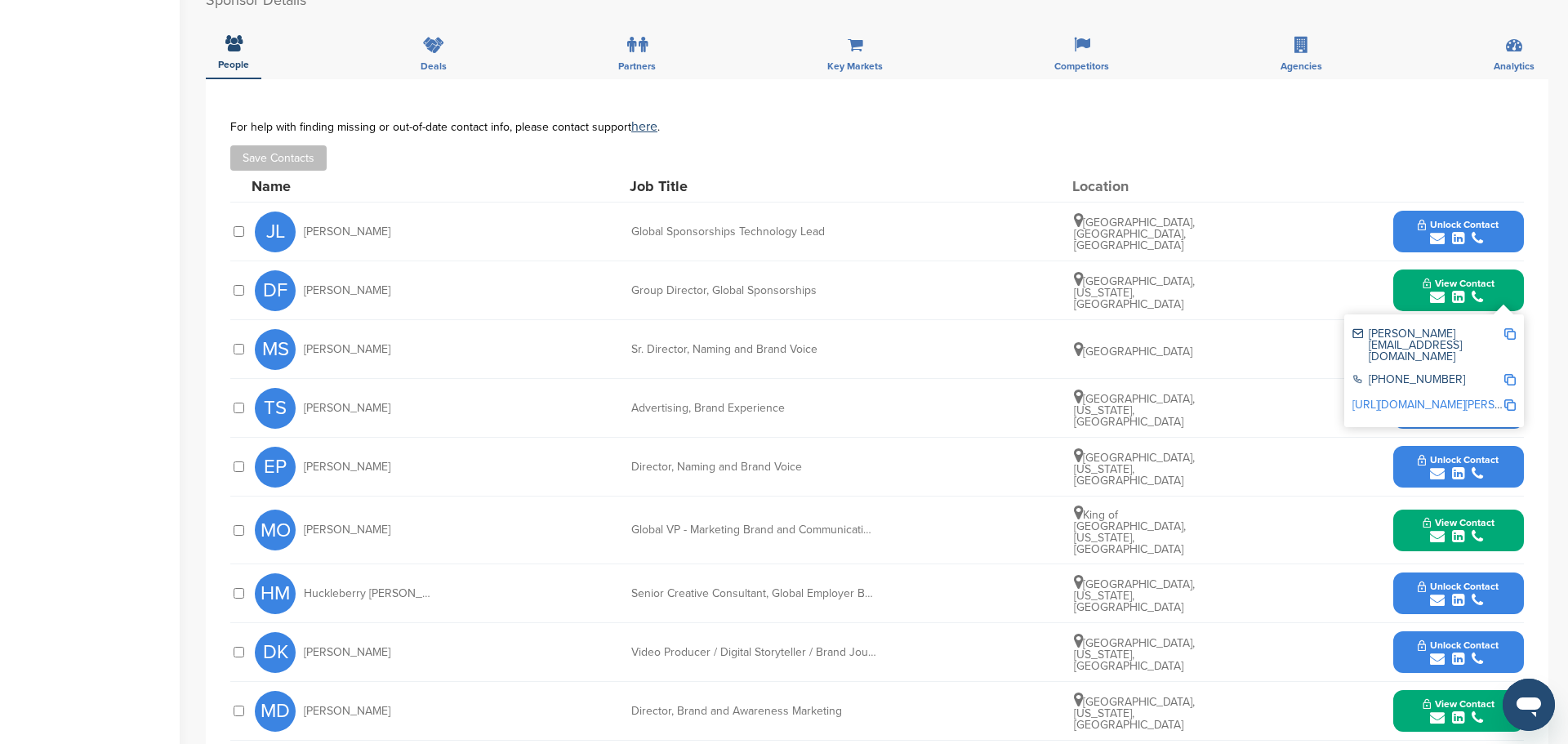
click at [1408, 398] on link "[URL][DOMAIN_NAME][PERSON_NAME]" at bounding box center [1452, 404] width 200 height 13
click at [1510, 331] on img at bounding box center [1510, 334] width 12 height 12
click at [1509, 374] on img at bounding box center [1510, 380] width 12 height 12
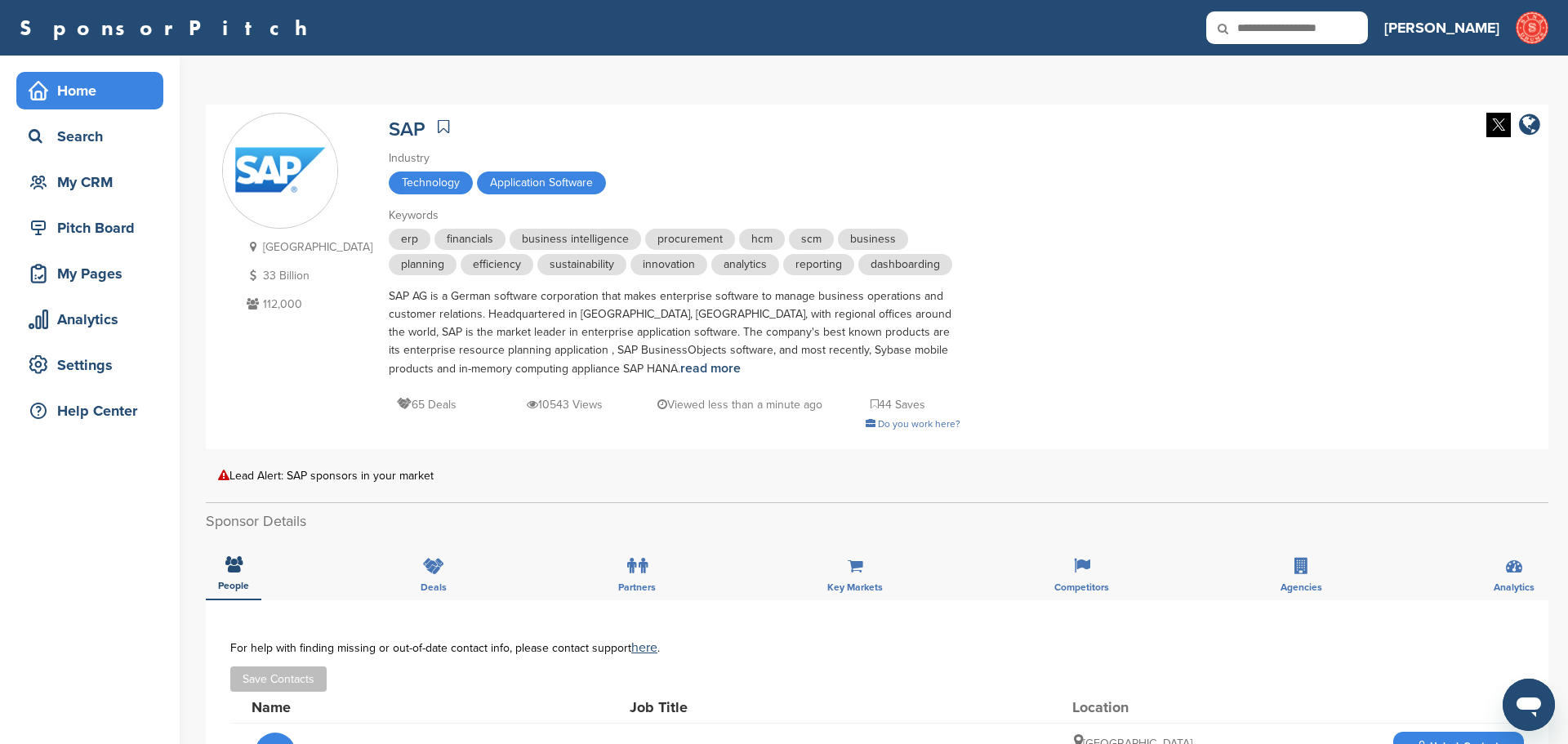
click at [103, 85] on div "Home" at bounding box center [94, 90] width 138 height 30
